Goal: Information Seeking & Learning: Learn about a topic

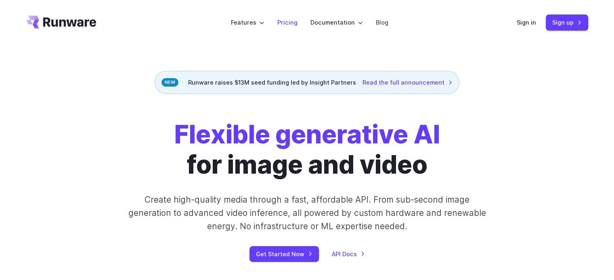
click at [286, 22] on link "Pricing" at bounding box center [287, 22] width 20 height 9
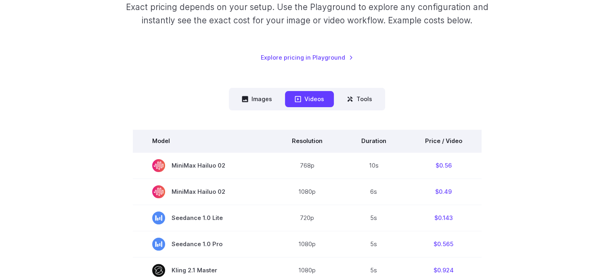
scroll to position [191, 0]
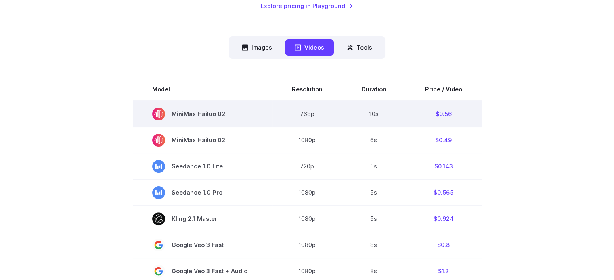
click at [187, 113] on span "MiniMax Hailuo 02" at bounding box center [202, 114] width 101 height 13
click at [444, 113] on td "$0.56" at bounding box center [444, 114] width 76 height 27
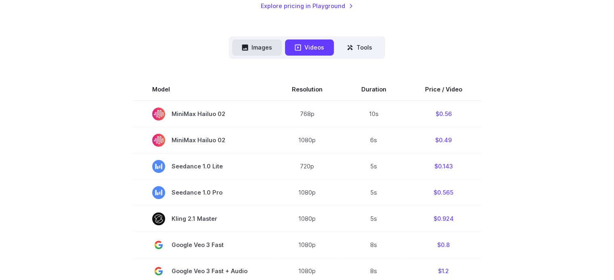
click at [258, 51] on button "Images" at bounding box center [257, 48] width 50 height 16
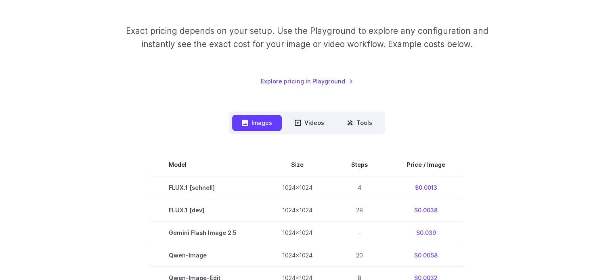
scroll to position [115, 0]
click at [316, 82] on link "Explore pricing in Playground" at bounding box center [307, 81] width 92 height 9
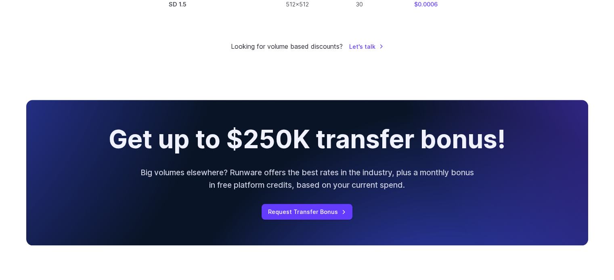
scroll to position [713, 0]
